Goal: Task Accomplishment & Management: Manage account settings

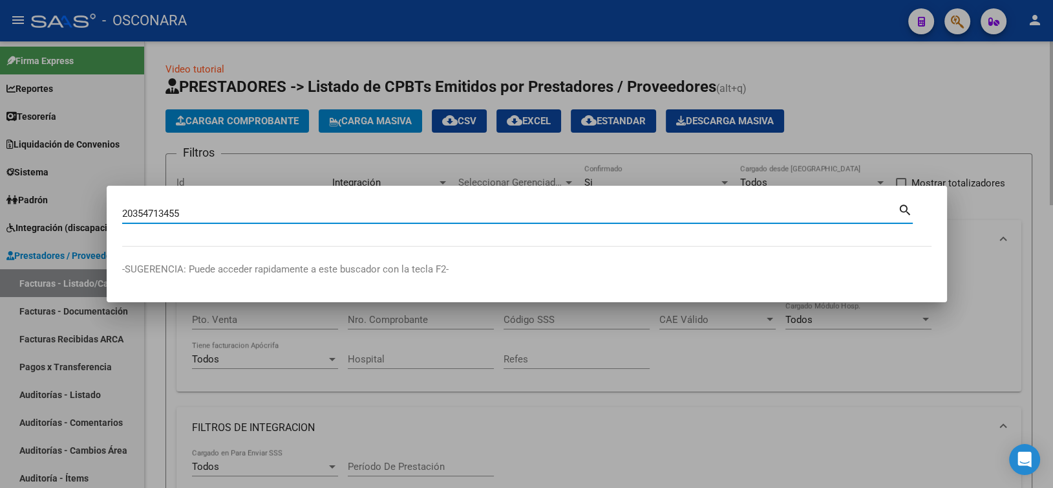
type input "20354713455"
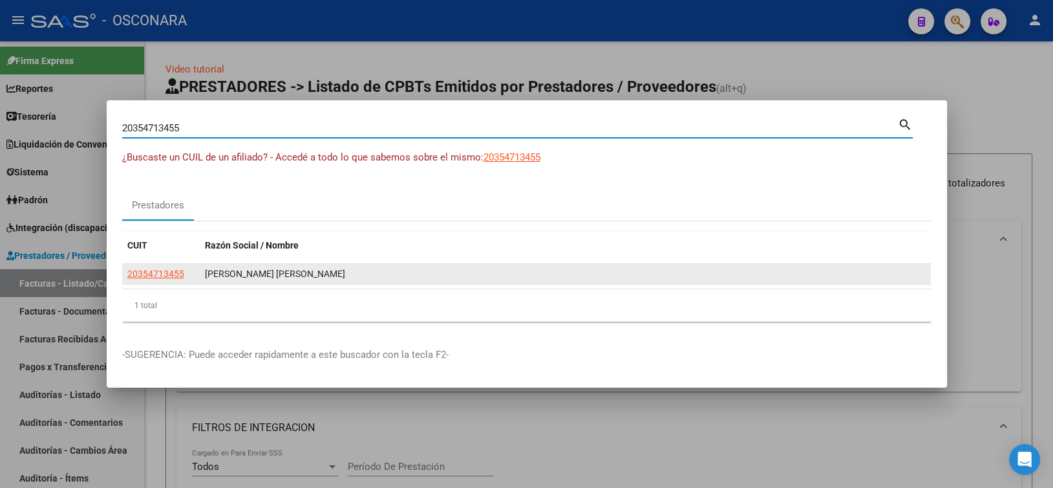
click at [177, 270] on span "20354713455" at bounding box center [155, 273] width 57 height 10
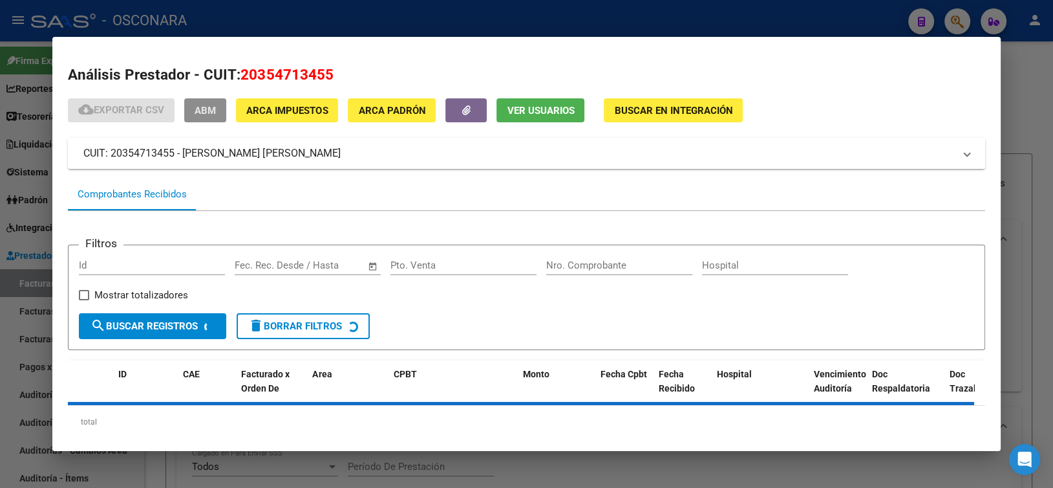
click at [216, 107] on span "ABM" at bounding box center [205, 111] width 21 height 12
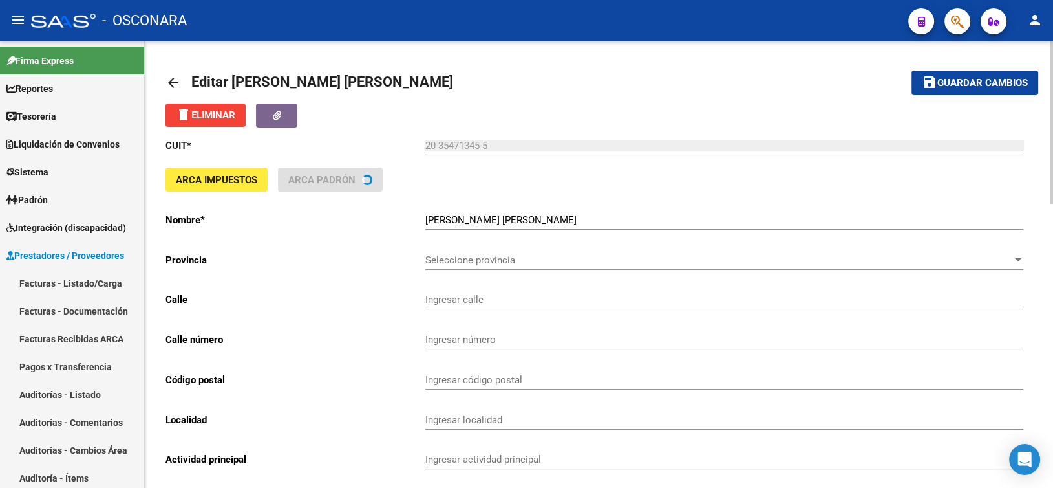
type input "[PERSON_NAME]"
type input "1174"
type input "5960"
type input "RIO SEGUNDO"
type input "471190"
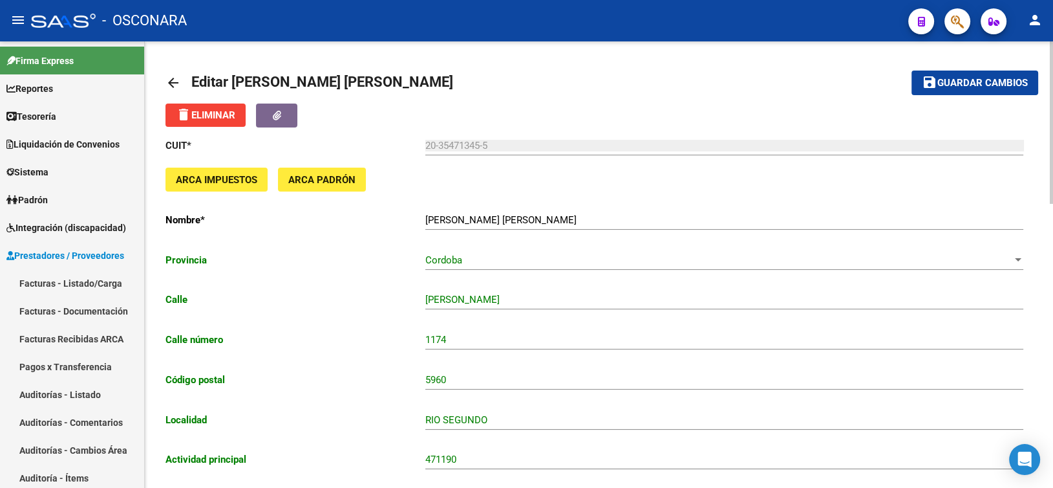
click at [677, 105] on div "delete Eliminar" at bounding box center [599, 115] width 867 height 24
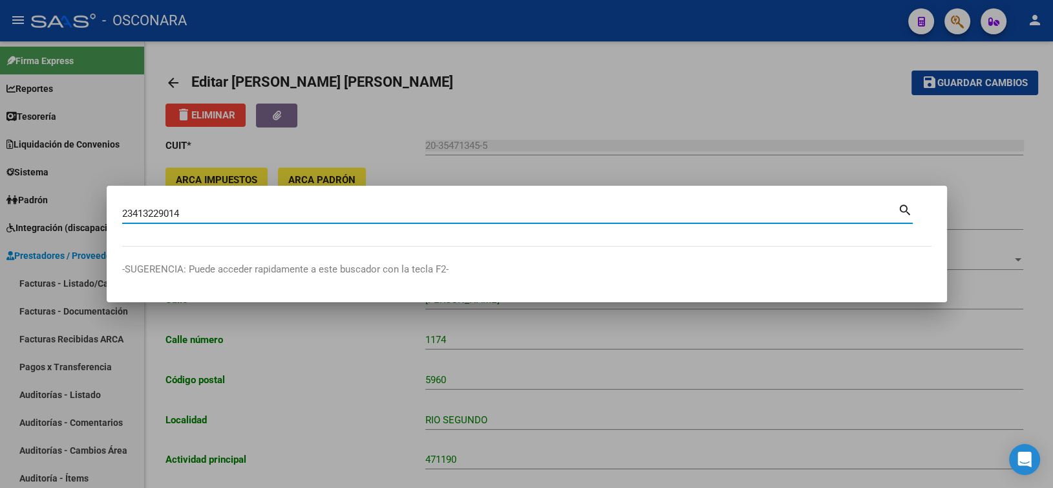
type input "23413229014"
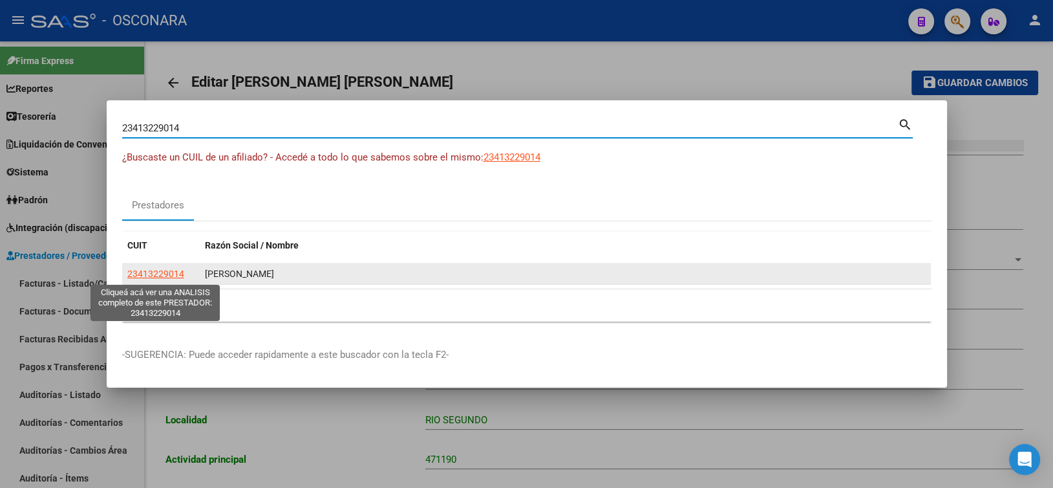
click at [147, 277] on span "23413229014" at bounding box center [155, 273] width 57 height 10
type textarea "23413229014"
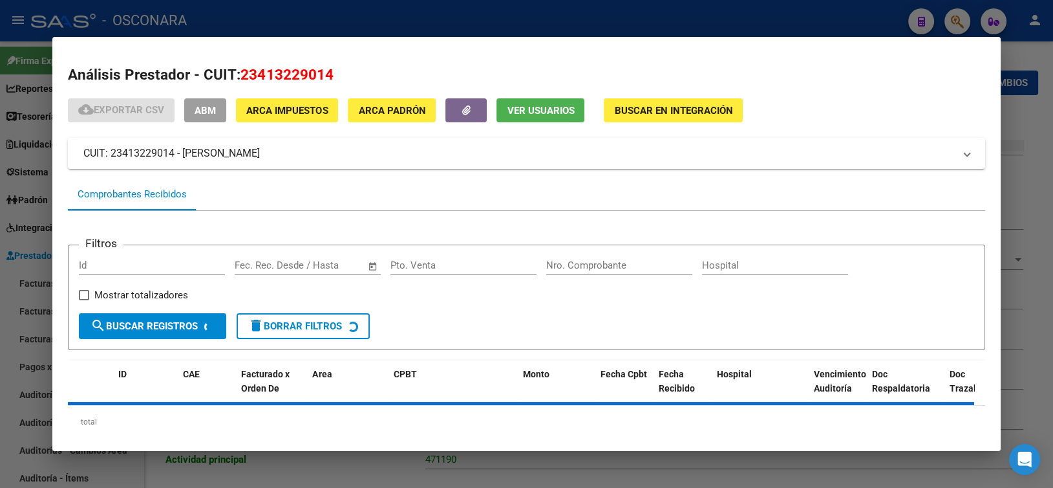
click at [201, 111] on span "ABM" at bounding box center [205, 111] width 21 height 12
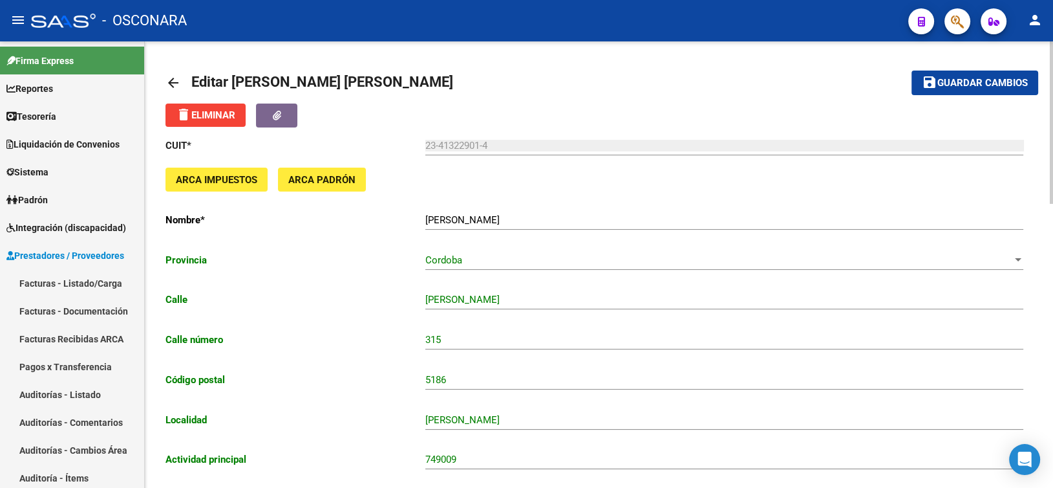
click at [569, 105] on div "delete Eliminar" at bounding box center [599, 115] width 867 height 24
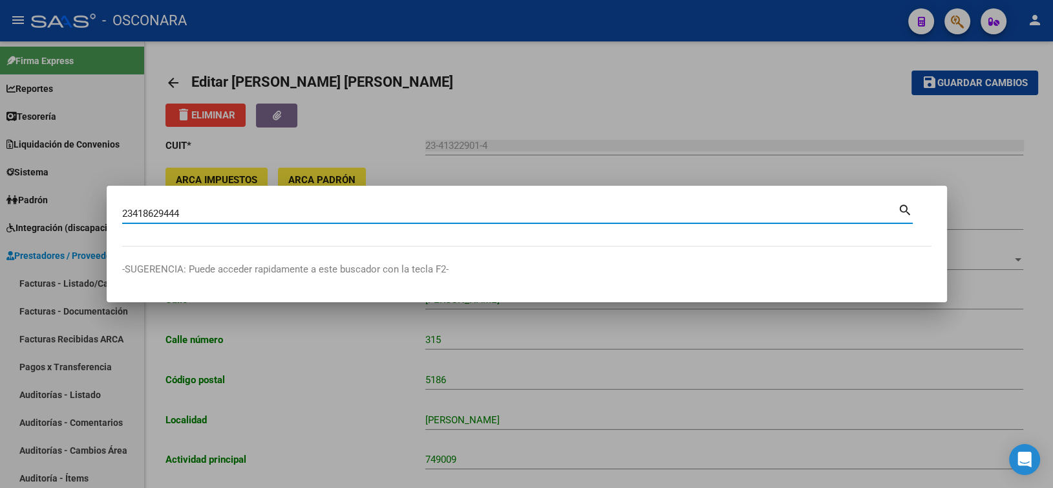
type input "23418629444"
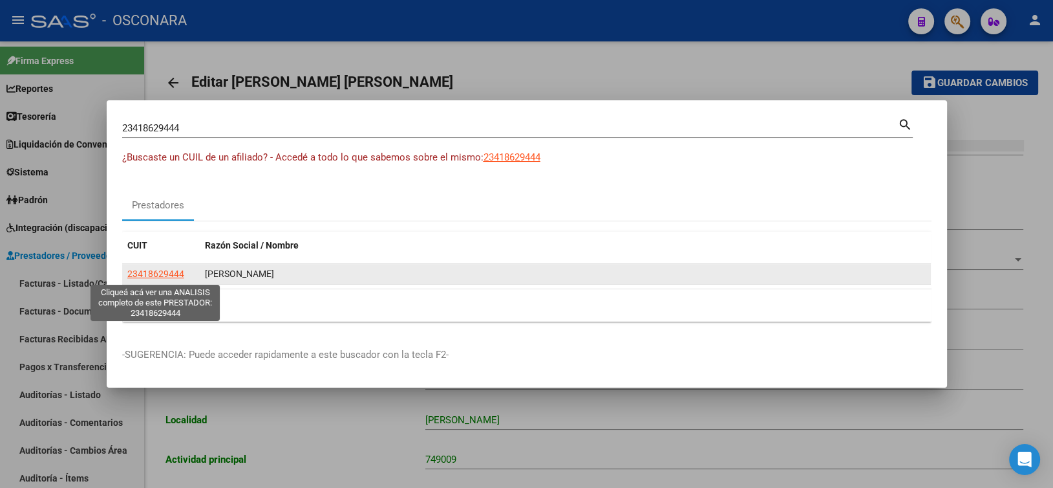
click at [154, 268] on span "23418629444" at bounding box center [155, 273] width 57 height 10
type textarea "23418629444"
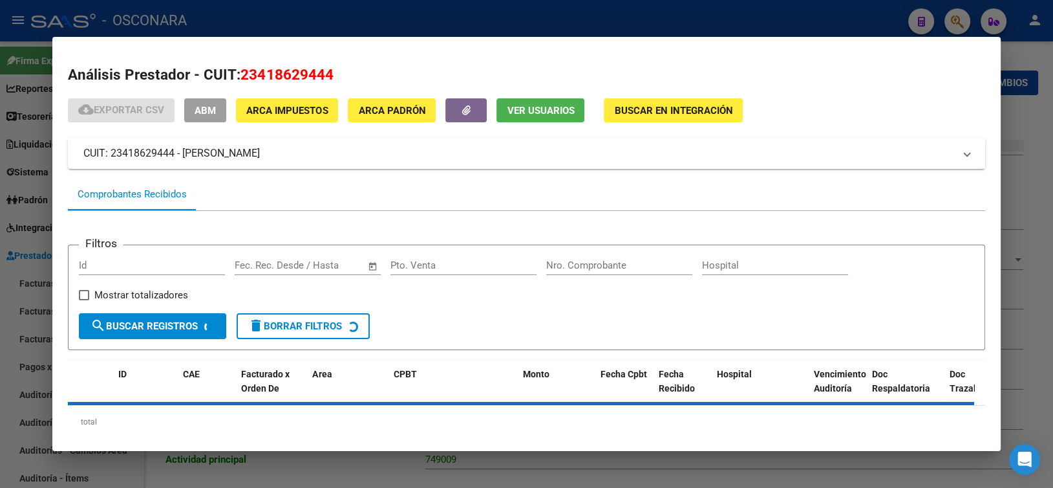
drag, startPoint x: 233, startPoint y: 114, endPoint x: 215, endPoint y: 113, distance: 18.2
click at [232, 114] on div "cloud_download Exportar CSV ABM ARCA Impuestos ARCA Padrón Ver Usuarios Buscar …" at bounding box center [405, 110] width 675 height 24
click at [215, 113] on span "ABM" at bounding box center [205, 111] width 21 height 12
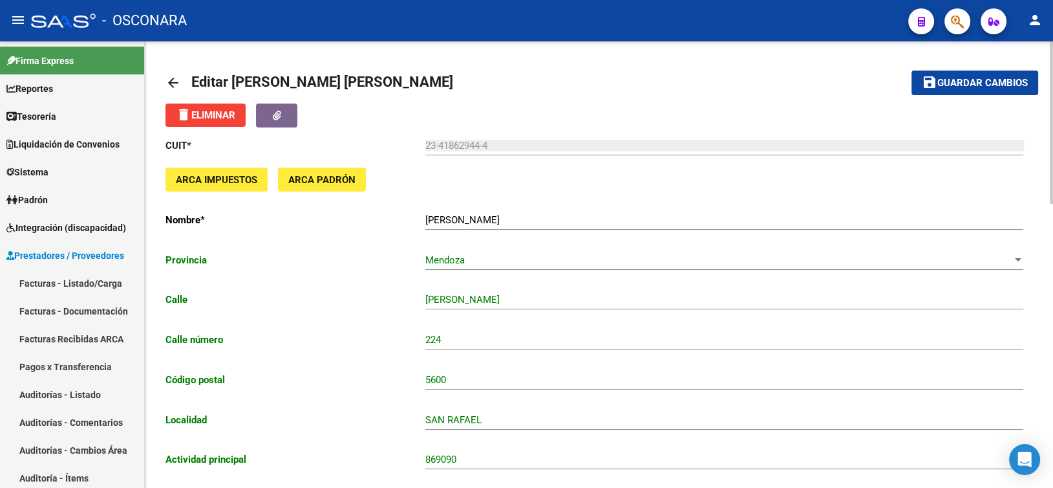
click at [495, 91] on mat-toolbar-row "arrow_back Editar [PERSON_NAME] [PERSON_NAME]" at bounding box center [504, 82] width 676 height 41
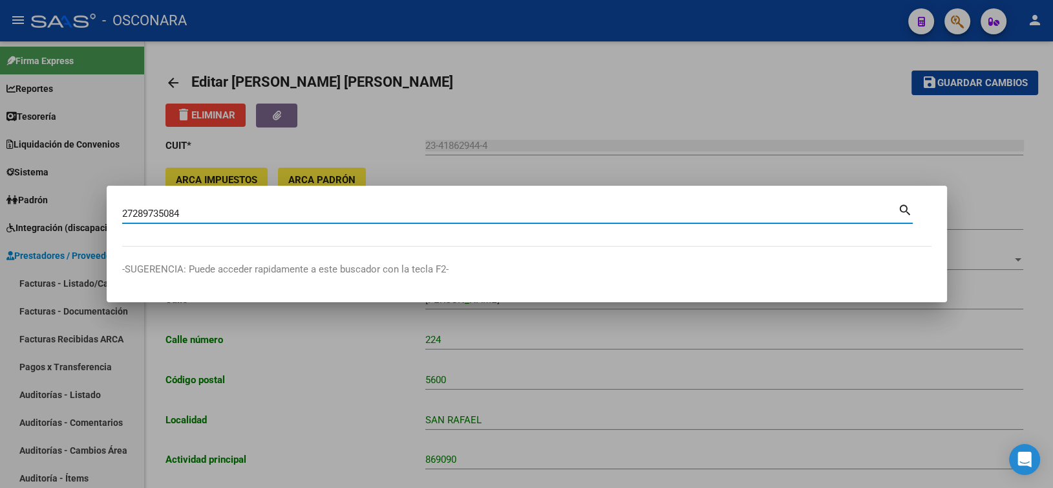
type input "27289735084"
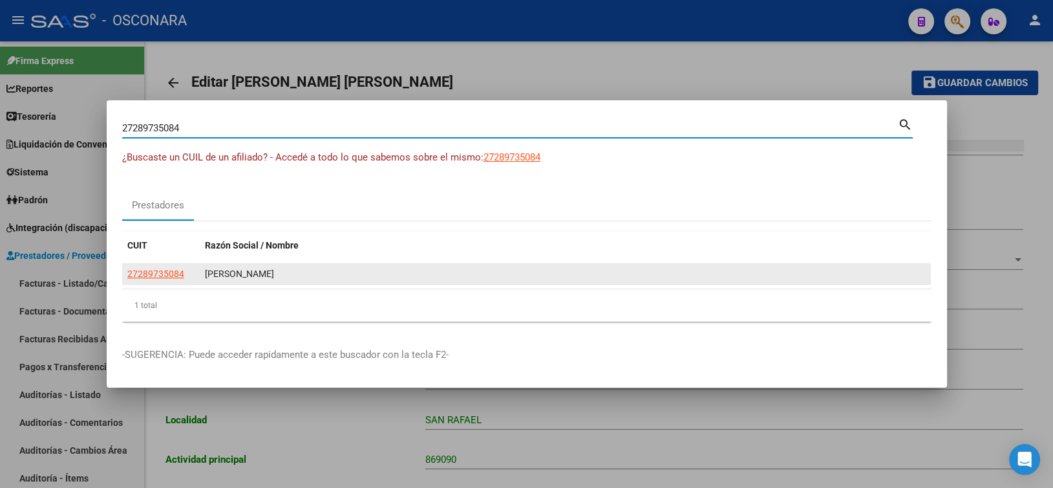
click at [160, 266] on app-link-go-to "27289735084" at bounding box center [155, 273] width 57 height 15
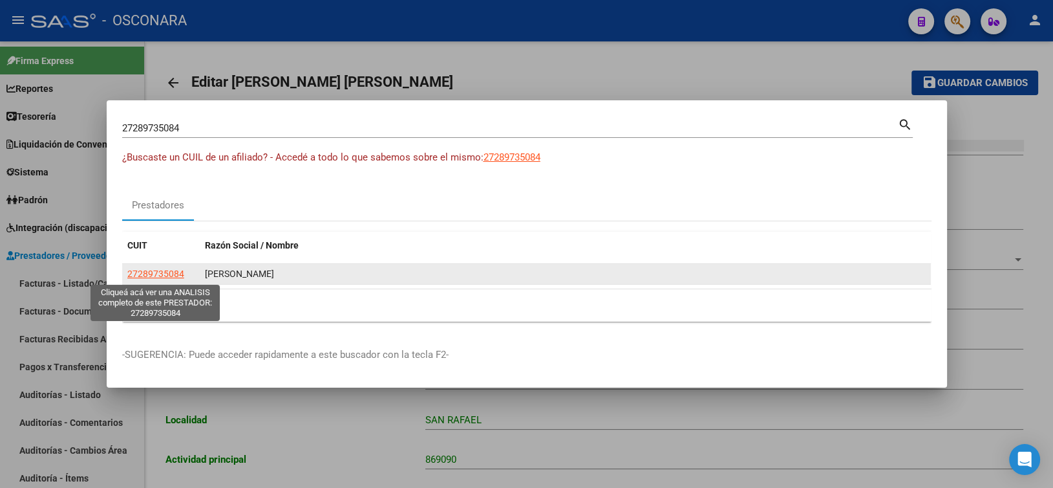
click at [159, 273] on span "27289735084" at bounding box center [155, 273] width 57 height 10
type textarea "27289735084"
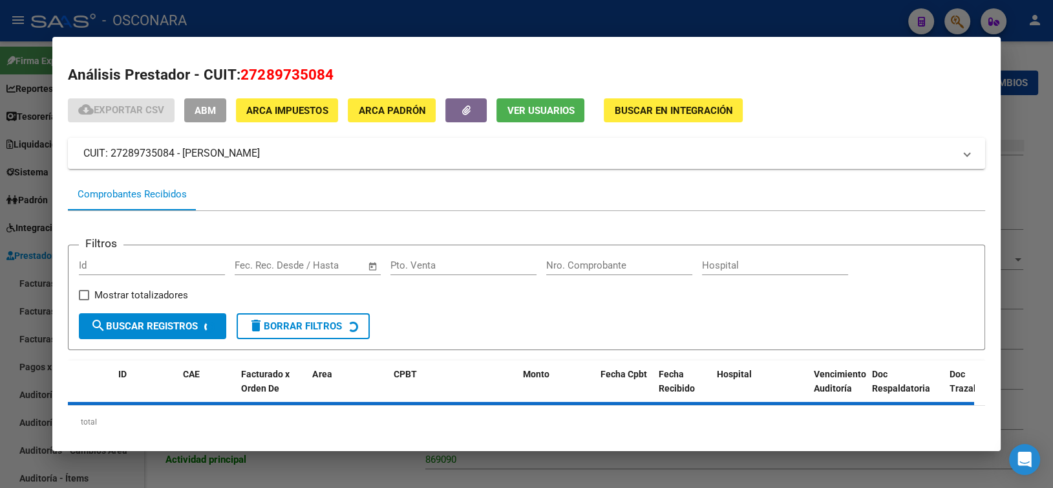
click at [213, 124] on div "cloud_download Exportar CSV ABM ARCA Impuestos ARCA Padrón Ver Usuarios Buscar …" at bounding box center [526, 273] width 917 height 350
click at [212, 114] on span "ABM" at bounding box center [205, 111] width 21 height 12
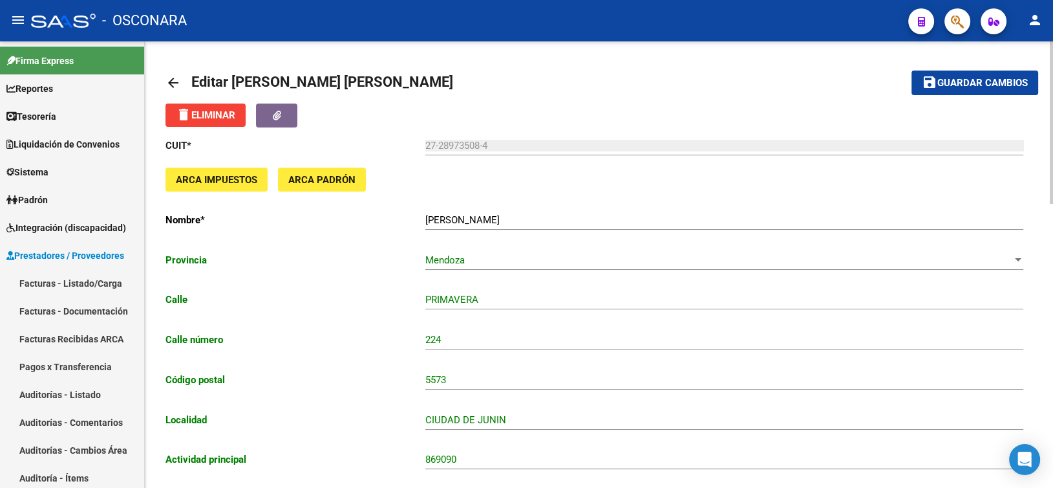
click at [586, 89] on mat-toolbar-row "arrow_back Editar [PERSON_NAME] [PERSON_NAME]" at bounding box center [504, 82] width 676 height 41
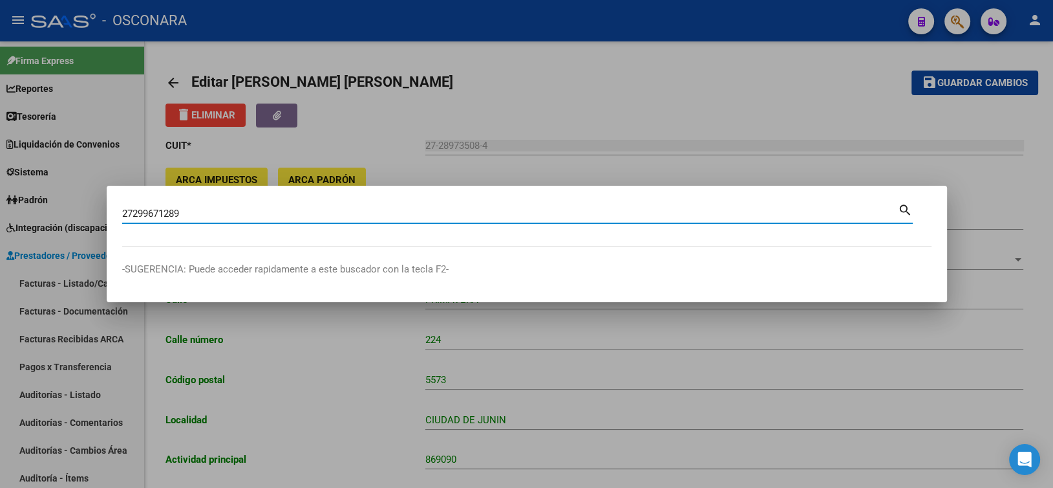
type input "27299671289"
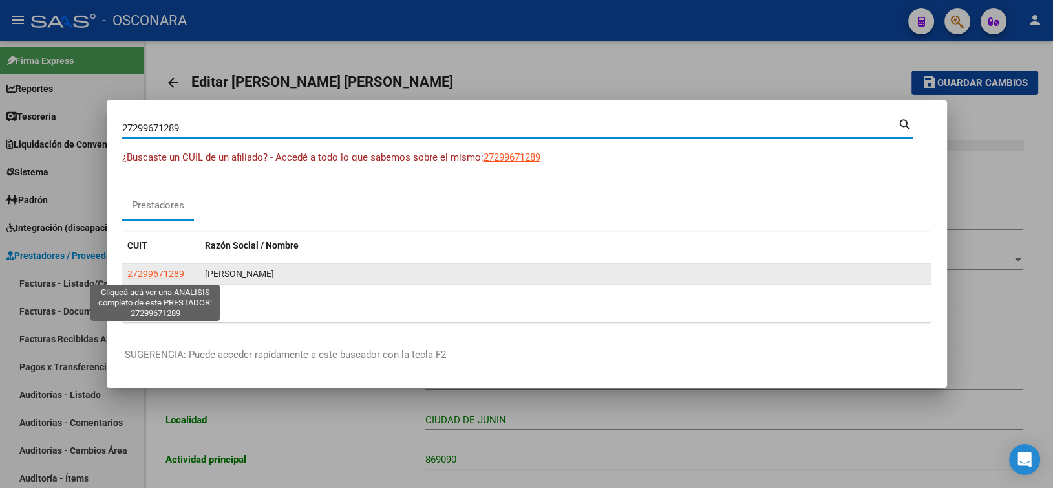
click at [168, 274] on span "27299671289" at bounding box center [155, 273] width 57 height 10
type textarea "27299671289"
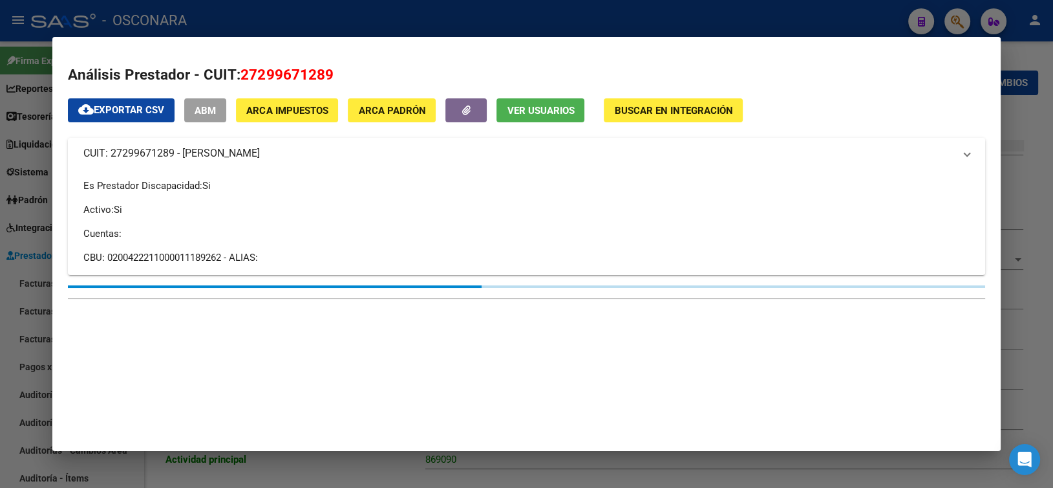
click at [202, 108] on span "ABM" at bounding box center [205, 111] width 21 height 12
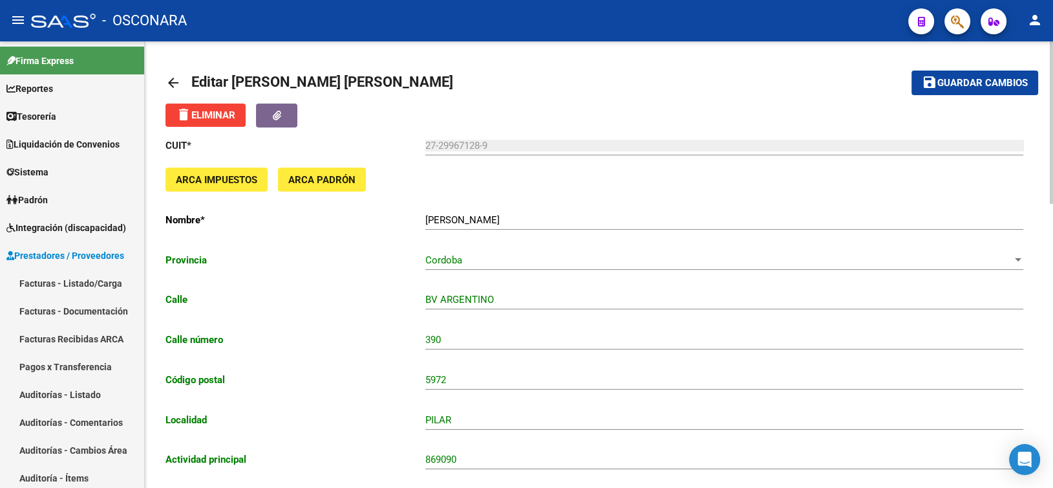
click at [534, 82] on mat-toolbar-row "arrow_back Editar [PERSON_NAME] [PERSON_NAME]" at bounding box center [504, 82] width 676 height 41
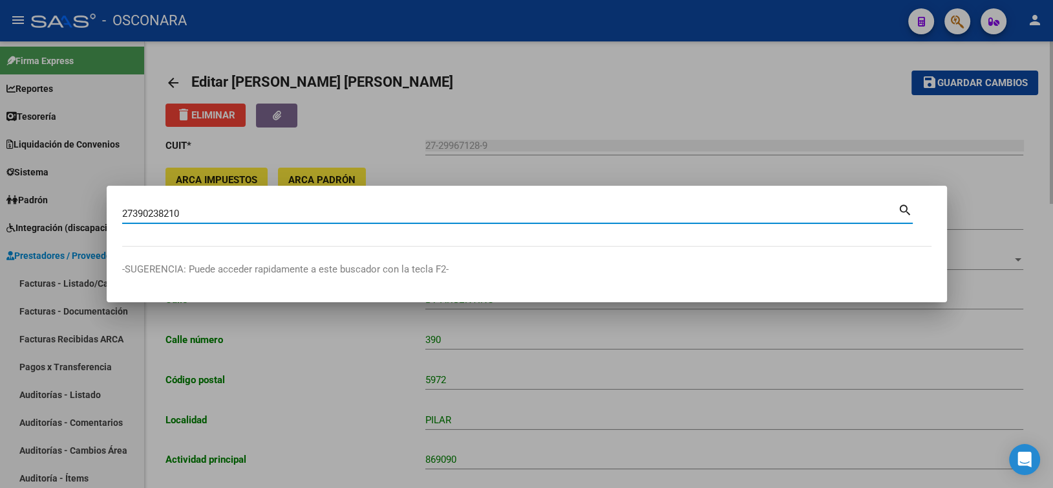
type input "27390238210"
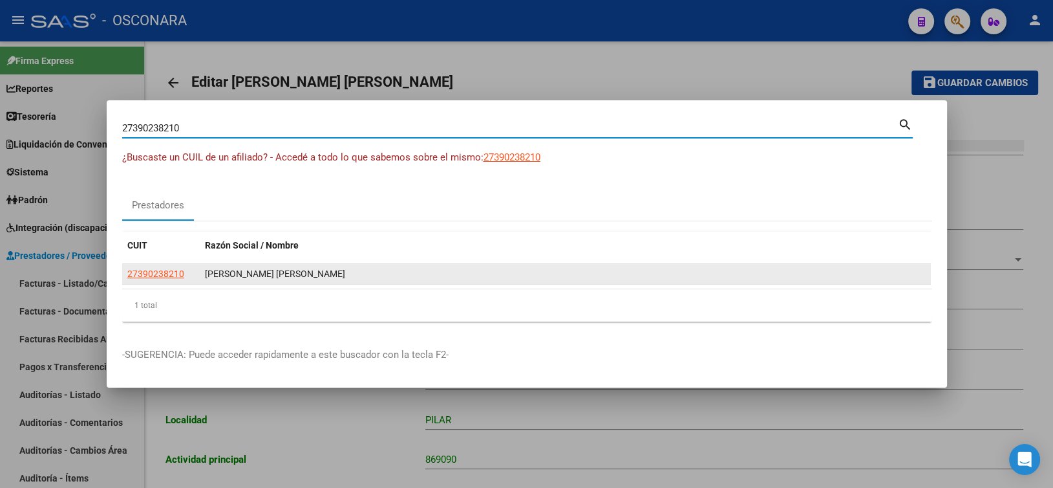
click at [149, 283] on datatable-body-cell "27390238210" at bounding box center [161, 274] width 78 height 20
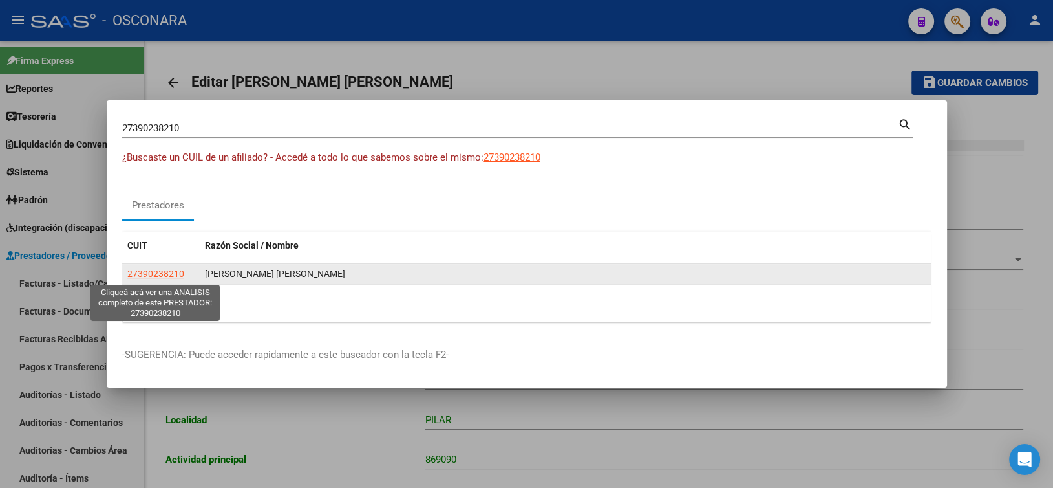
click at [156, 275] on span "27390238210" at bounding box center [155, 273] width 57 height 10
type textarea "27390238210"
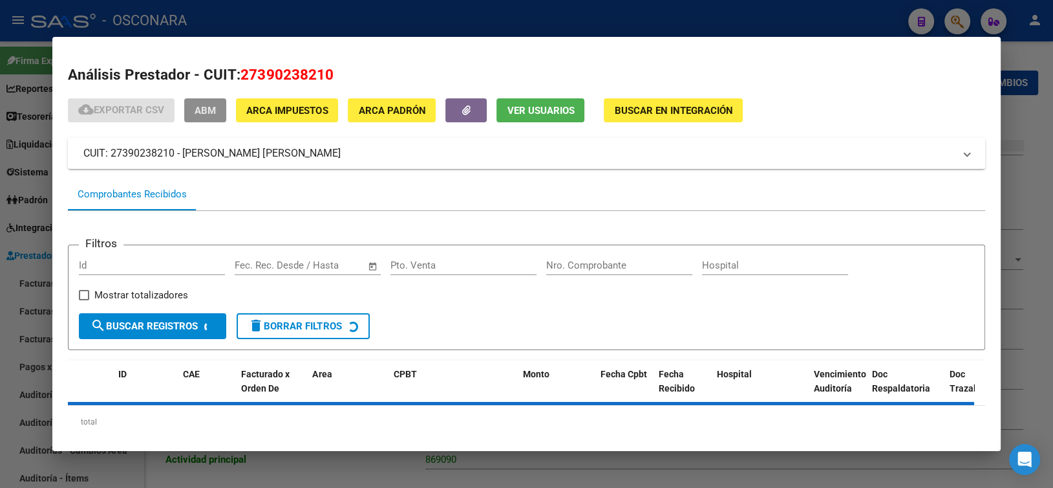
click at [203, 119] on button "ABM" at bounding box center [205, 110] width 42 height 24
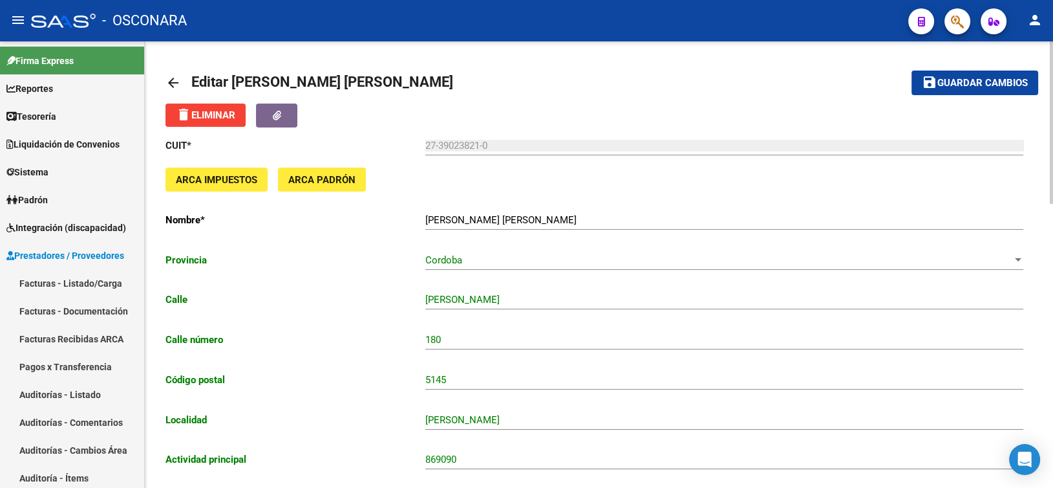
click at [482, 79] on mat-toolbar-row "arrow_back Editar [PERSON_NAME] [PERSON_NAME]" at bounding box center [504, 82] width 676 height 41
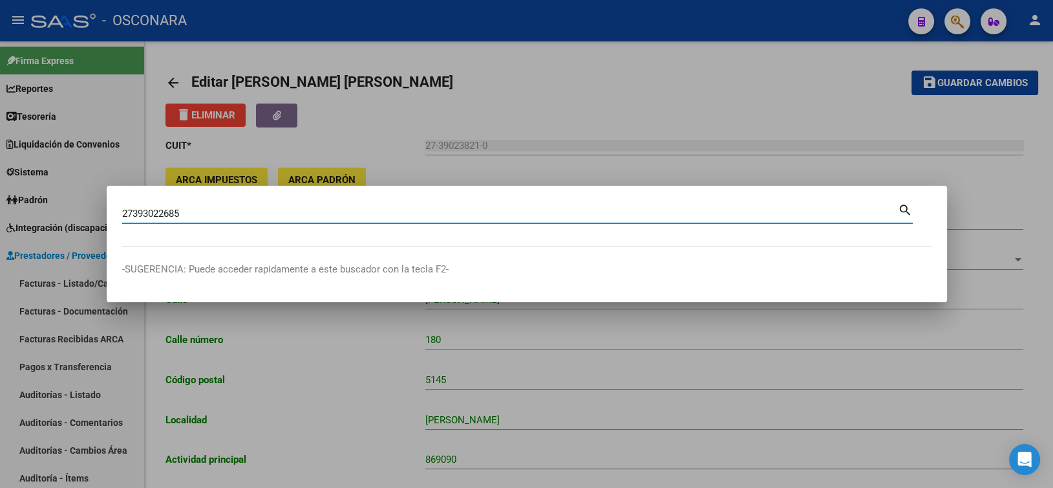
type input "27393022685"
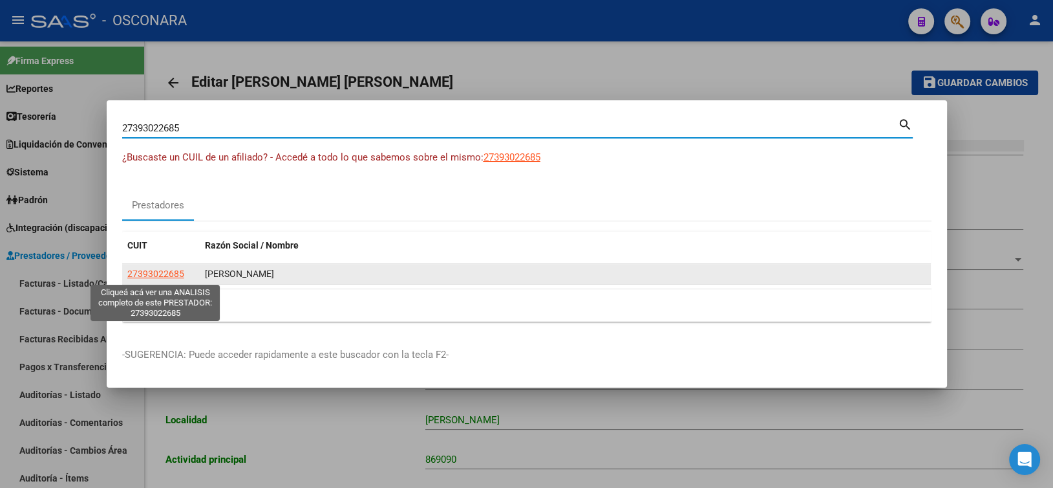
click at [146, 268] on span "27393022685" at bounding box center [155, 273] width 57 height 10
type textarea "27393022685"
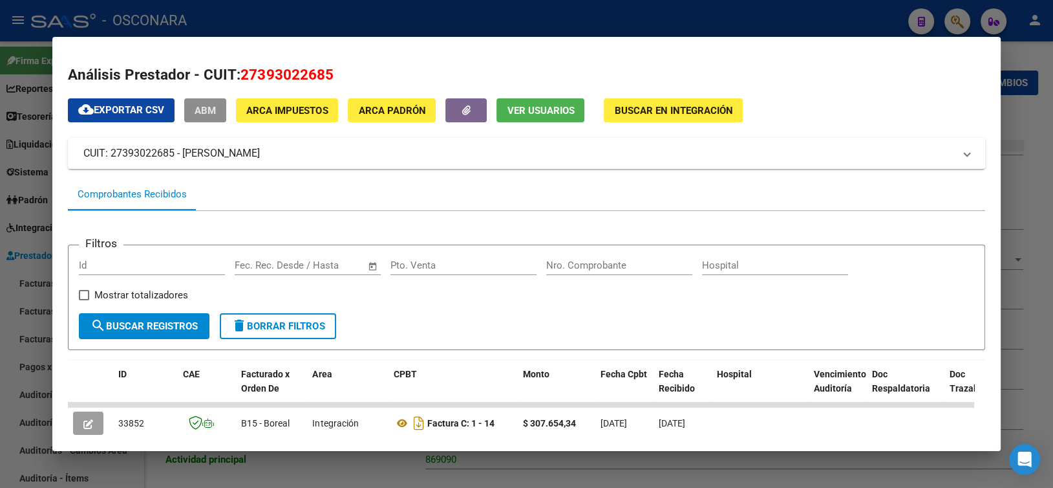
click at [215, 105] on span "ABM" at bounding box center [205, 111] width 21 height 12
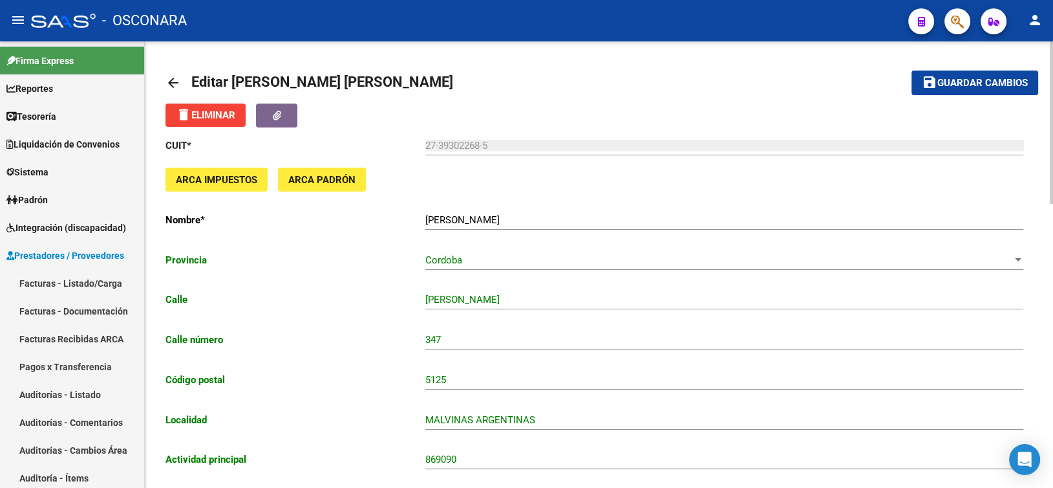
click at [601, 87] on mat-toolbar-row "arrow_back Editar [PERSON_NAME] [PERSON_NAME]" at bounding box center [504, 82] width 676 height 41
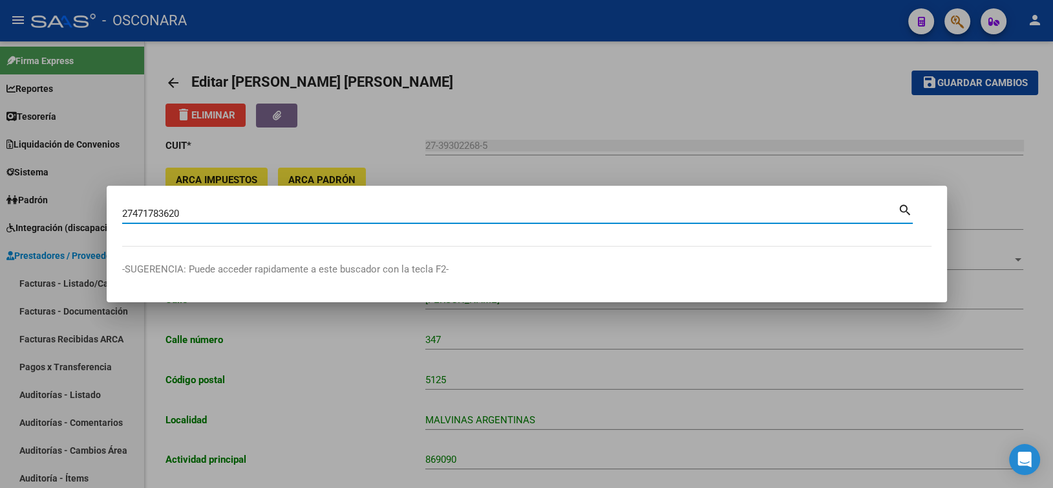
type input "27471783620"
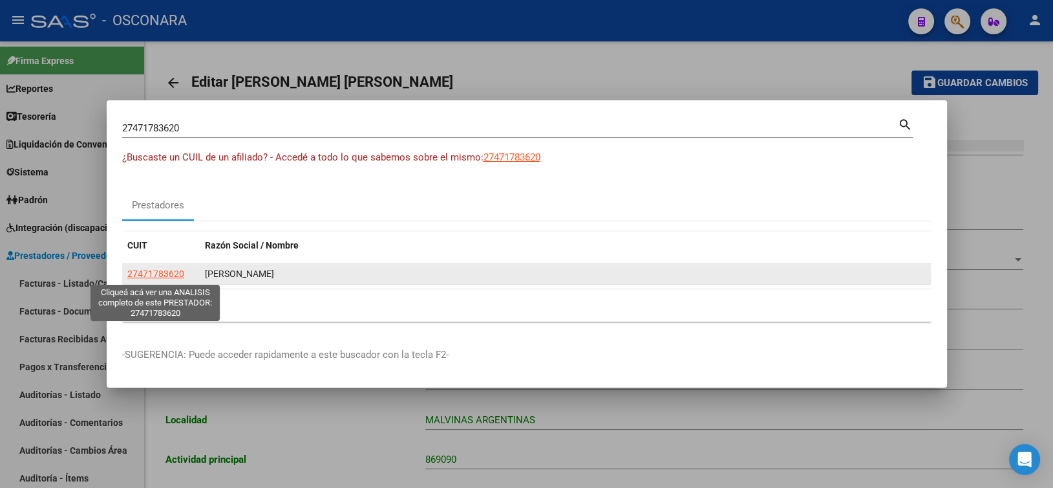
click at [159, 269] on span "27471783620" at bounding box center [155, 273] width 57 height 10
type textarea "27471783620"
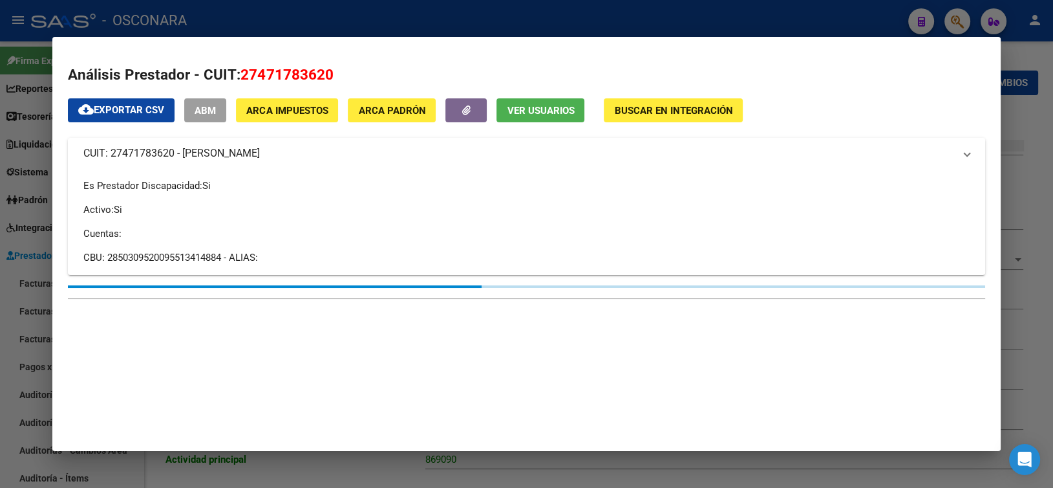
click at [226, 105] on button "ABM" at bounding box center [205, 110] width 42 height 24
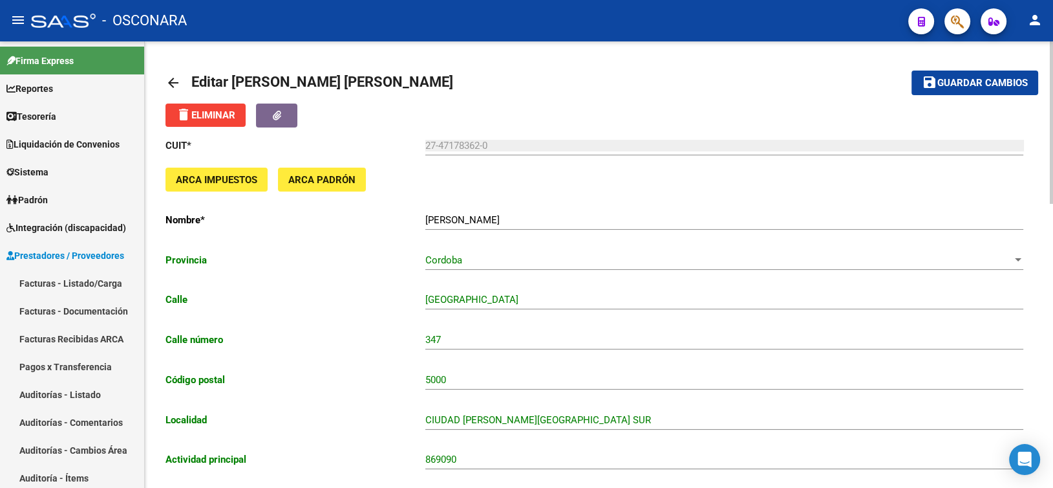
click at [565, 76] on mat-toolbar-row "arrow_back Editar [PERSON_NAME] [PERSON_NAME]" at bounding box center [504, 82] width 676 height 41
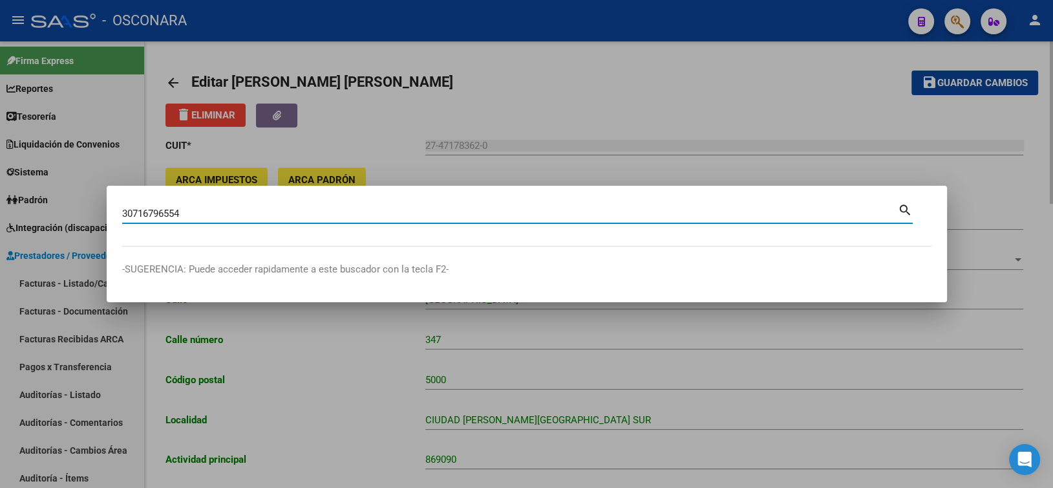
type input "30716796554"
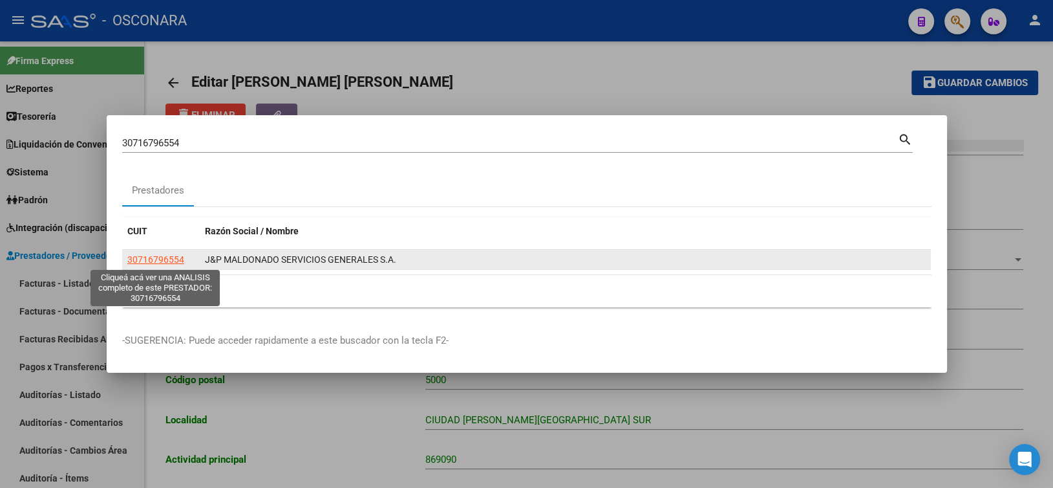
click at [165, 254] on span "30716796554" at bounding box center [155, 259] width 57 height 10
type textarea "30716796554"
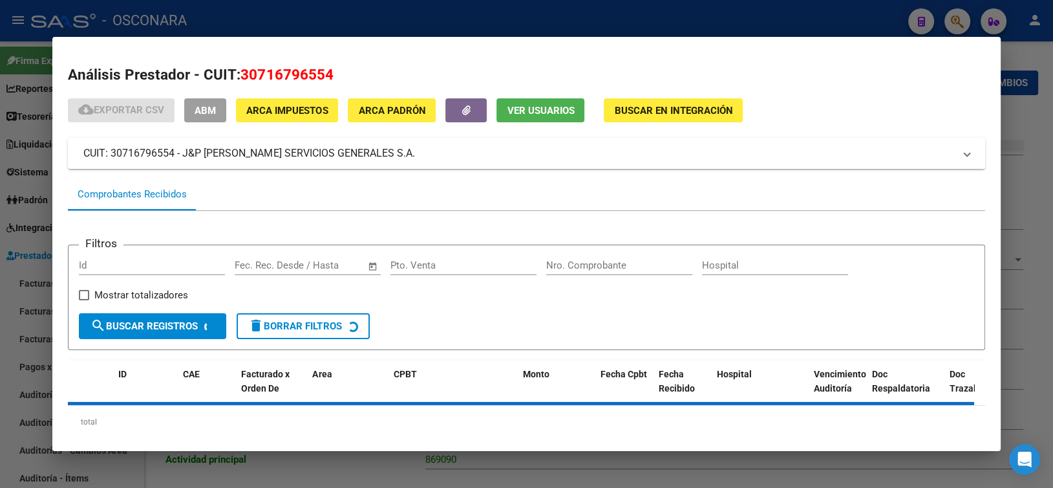
click at [205, 98] on div "Análisis Prestador - CUIT: 30716796554 cloud_download Exportar CSV ABM ARCA Imp…" at bounding box center [526, 263] width 917 height 398
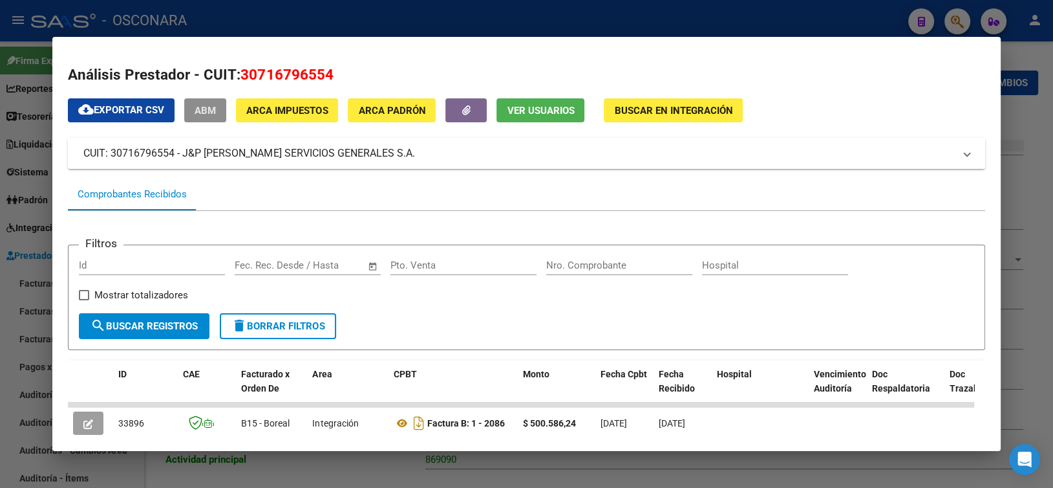
click at [201, 116] on button "ABM" at bounding box center [205, 110] width 42 height 24
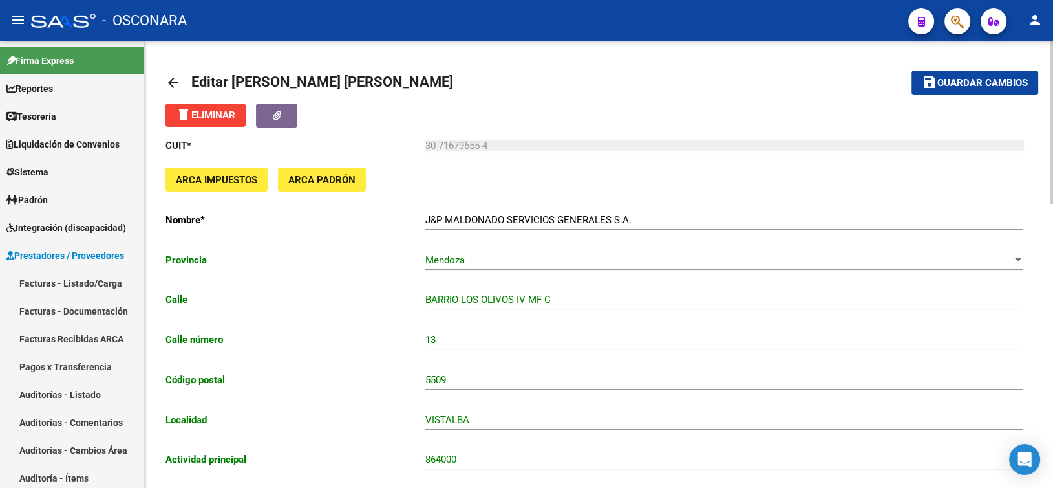
click at [750, 95] on mat-toolbar-row "arrow_back Editar [PERSON_NAME] [PERSON_NAME]" at bounding box center [504, 82] width 676 height 41
